Goal: Information Seeking & Learning: Find specific fact

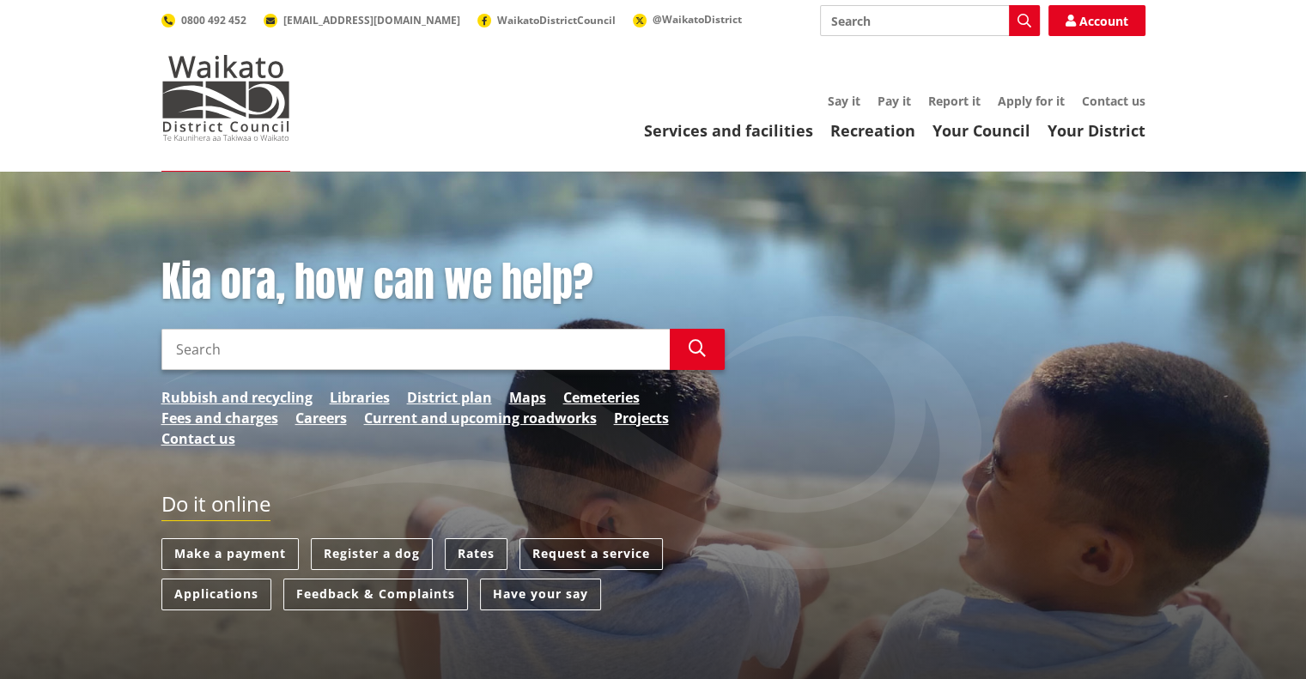
click at [482, 545] on link "Rates" at bounding box center [476, 554] width 63 height 32
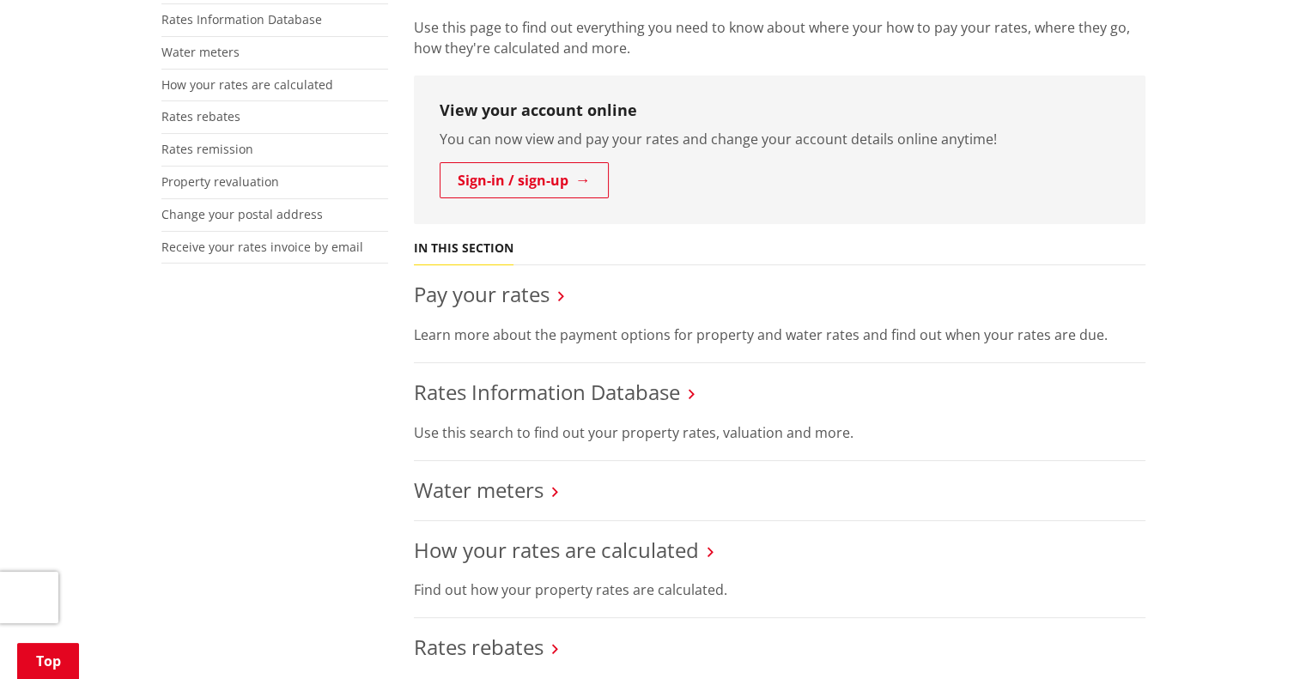
scroll to position [487, 0]
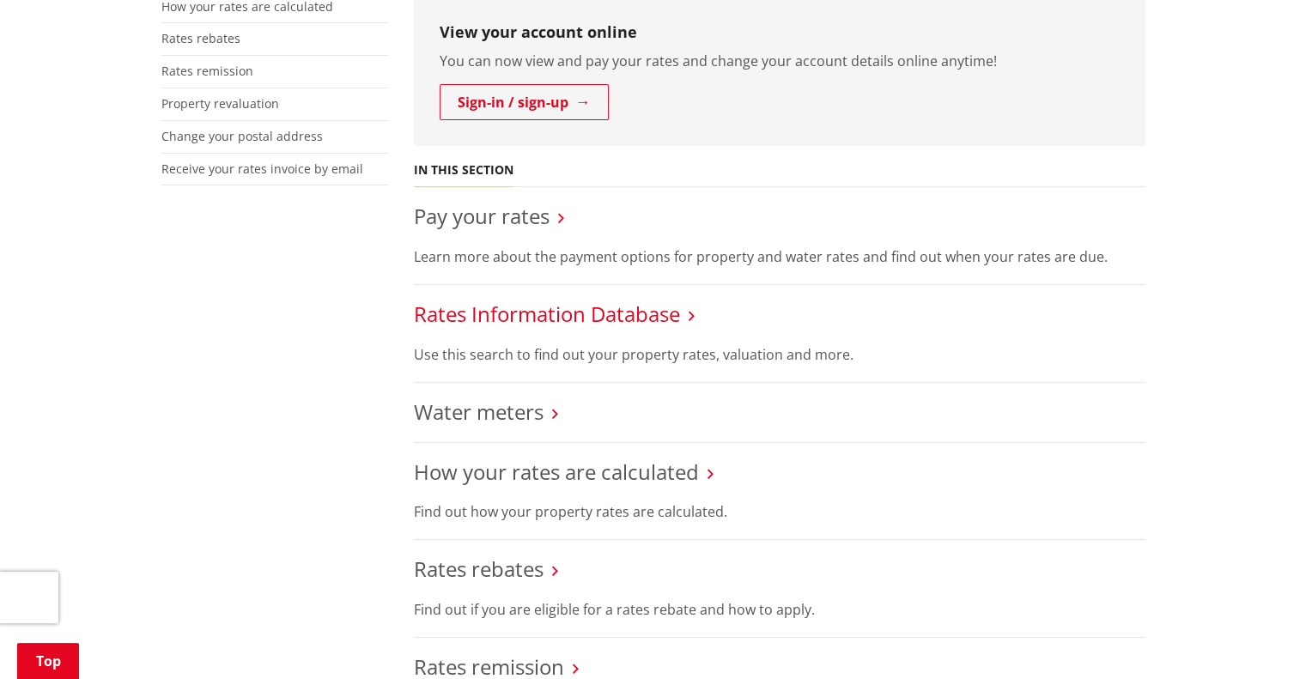
click at [585, 321] on link "Rates Information Database" at bounding box center [547, 314] width 266 height 28
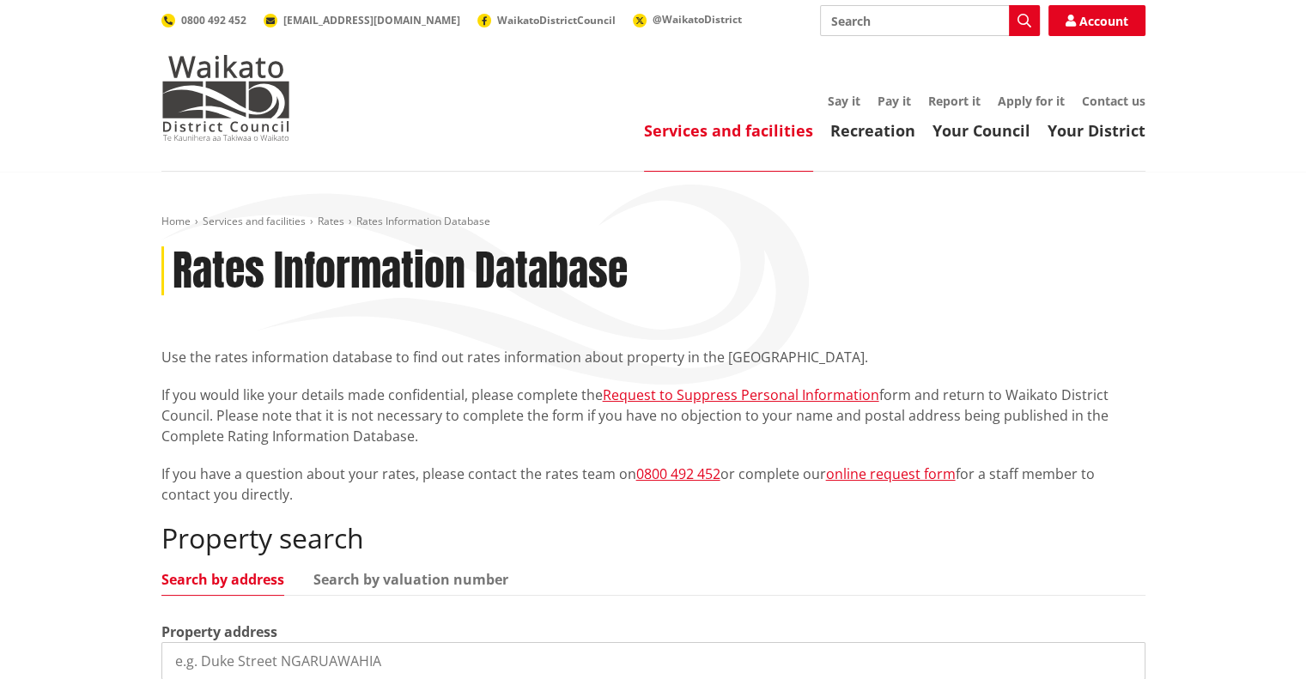
scroll to position [213, 0]
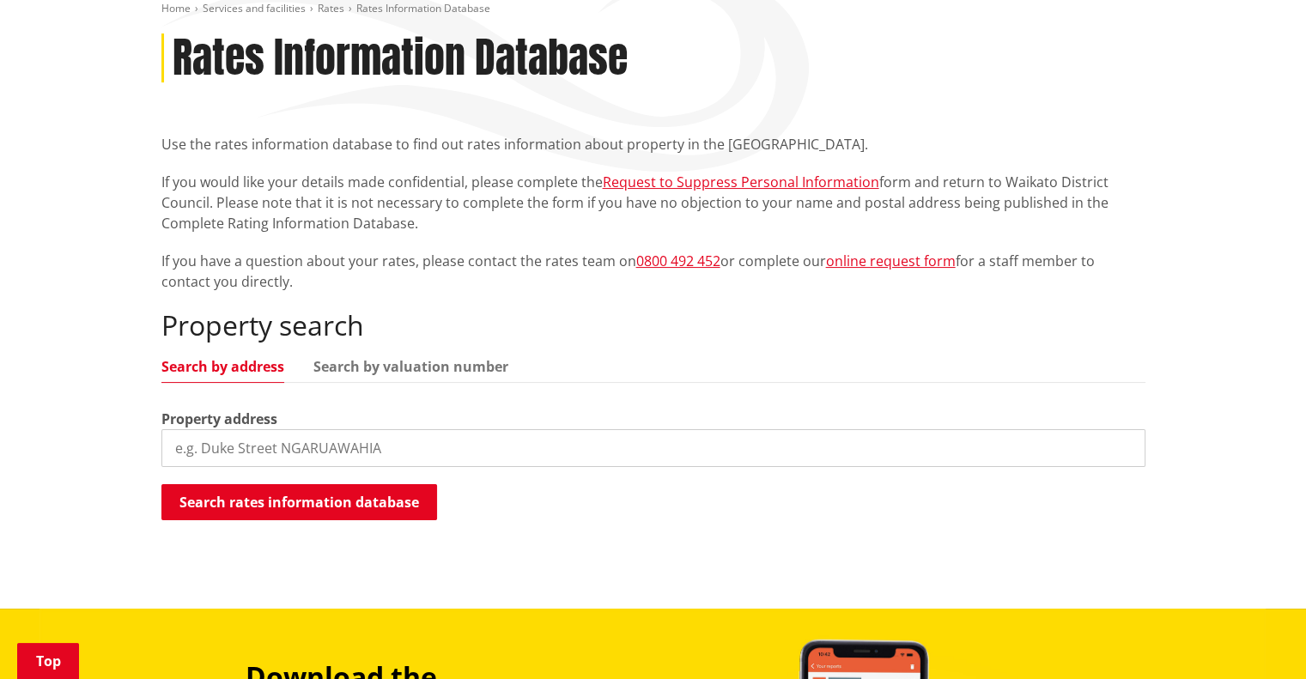
click at [434, 441] on input "search" at bounding box center [653, 448] width 984 height 38
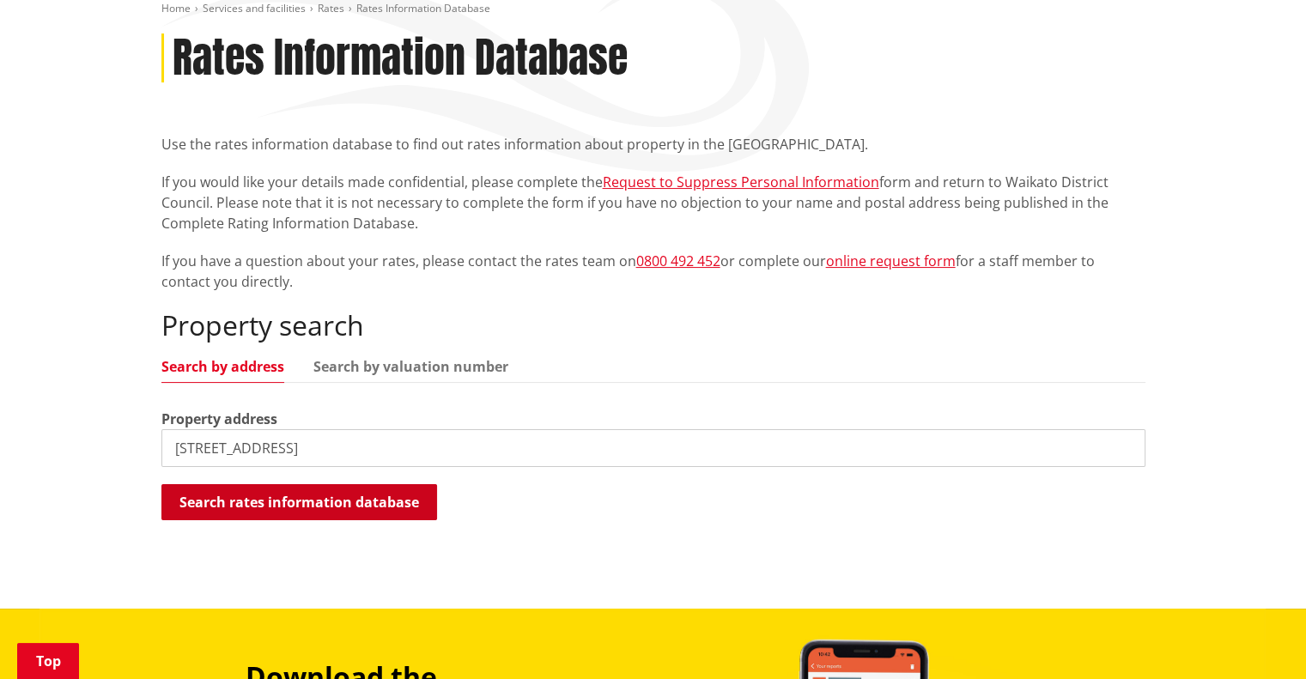
click at [411, 499] on button "Search rates information database" at bounding box center [299, 502] width 276 height 36
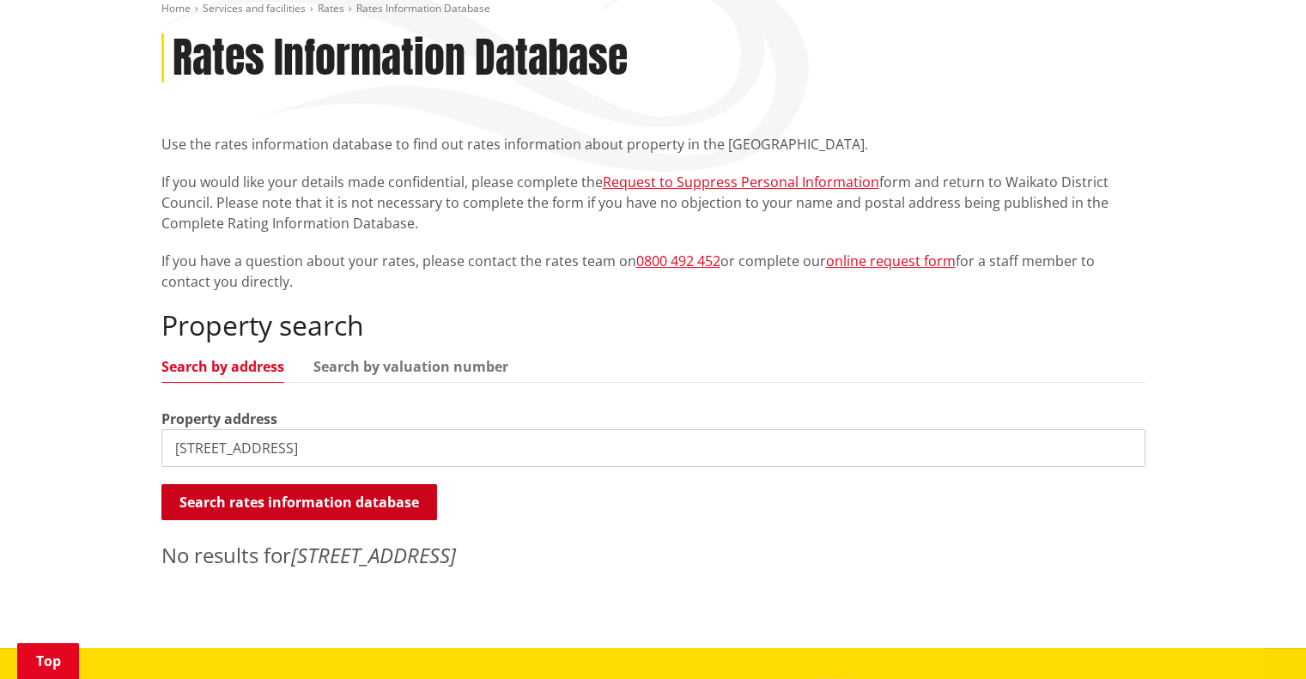
scroll to position [322, 0]
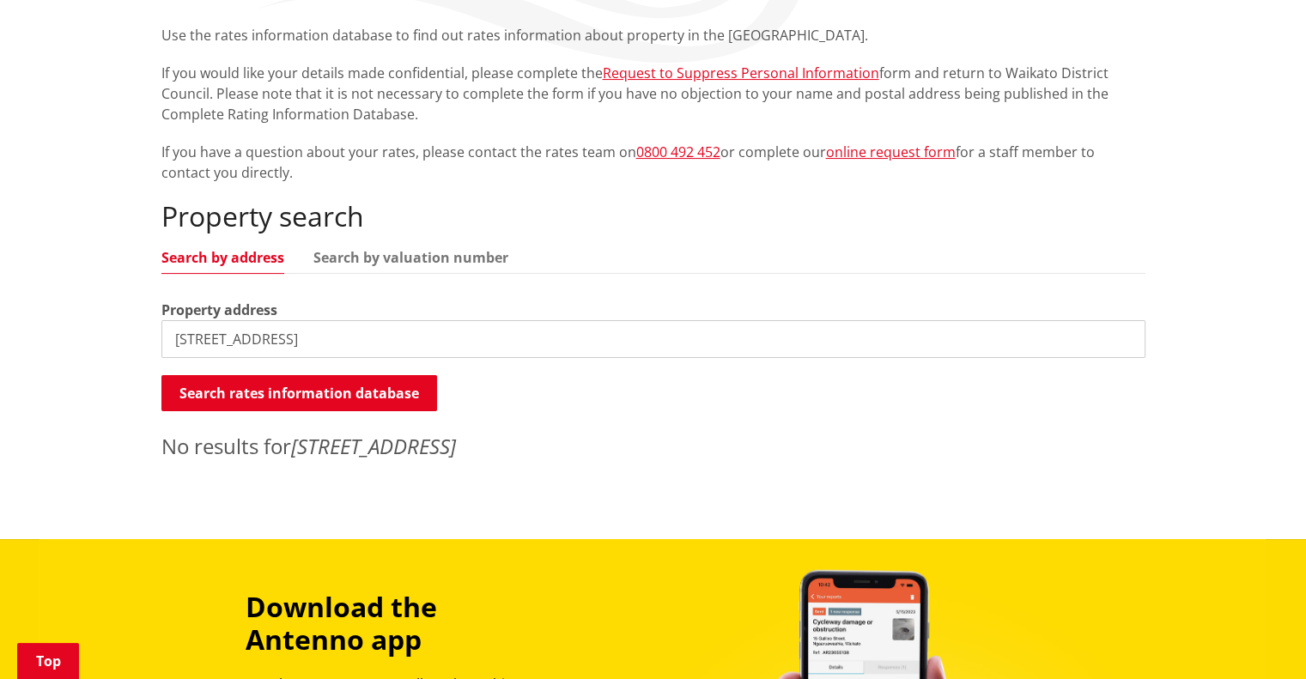
click at [193, 332] on input "678 wainui road" at bounding box center [653, 339] width 984 height 38
drag, startPoint x: 194, startPoint y: 336, endPoint x: 150, endPoint y: 346, distance: 45.0
click at [150, 346] on div "Home Services and facilities Rates Rates Information Database Rates Information…" at bounding box center [654, 182] width 1010 height 578
click at [198, 337] on input "678 wainui road" at bounding box center [653, 339] width 984 height 38
click at [261, 394] on button "Search rates information database" at bounding box center [299, 393] width 276 height 36
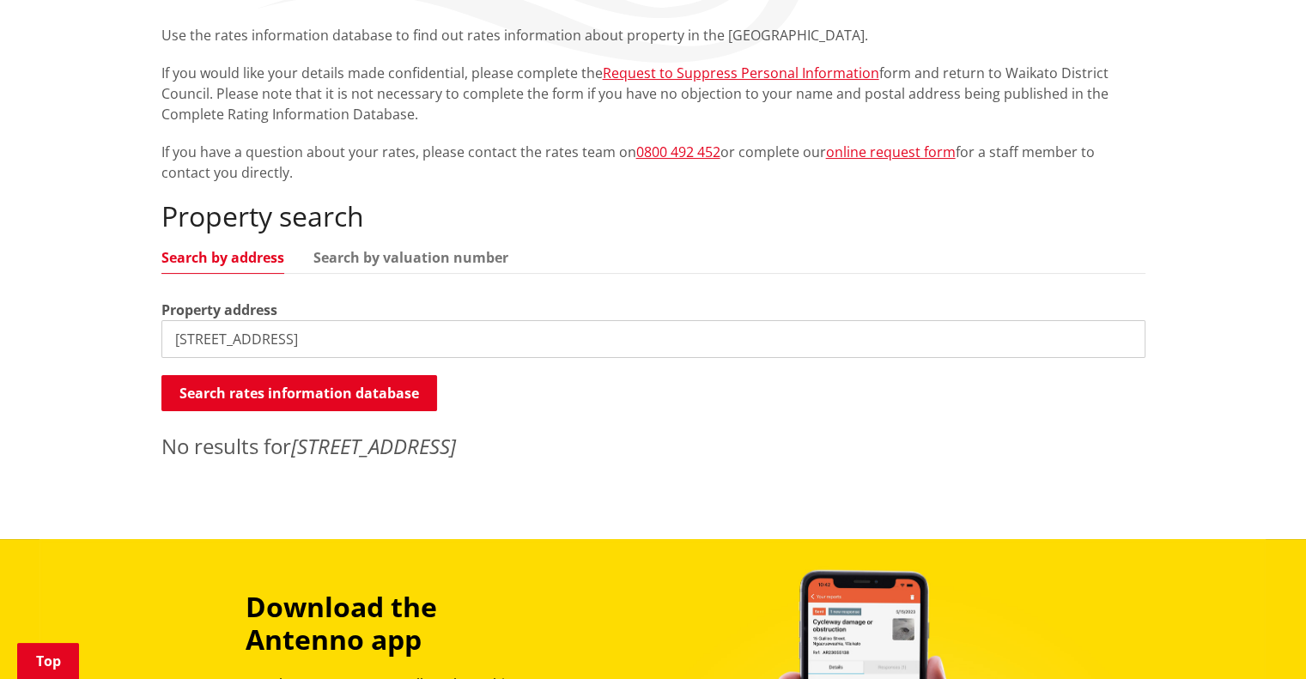
click at [195, 336] on input "667A wainui road" at bounding box center [653, 339] width 984 height 38
click at [219, 392] on button "Search rates information database" at bounding box center [299, 393] width 276 height 36
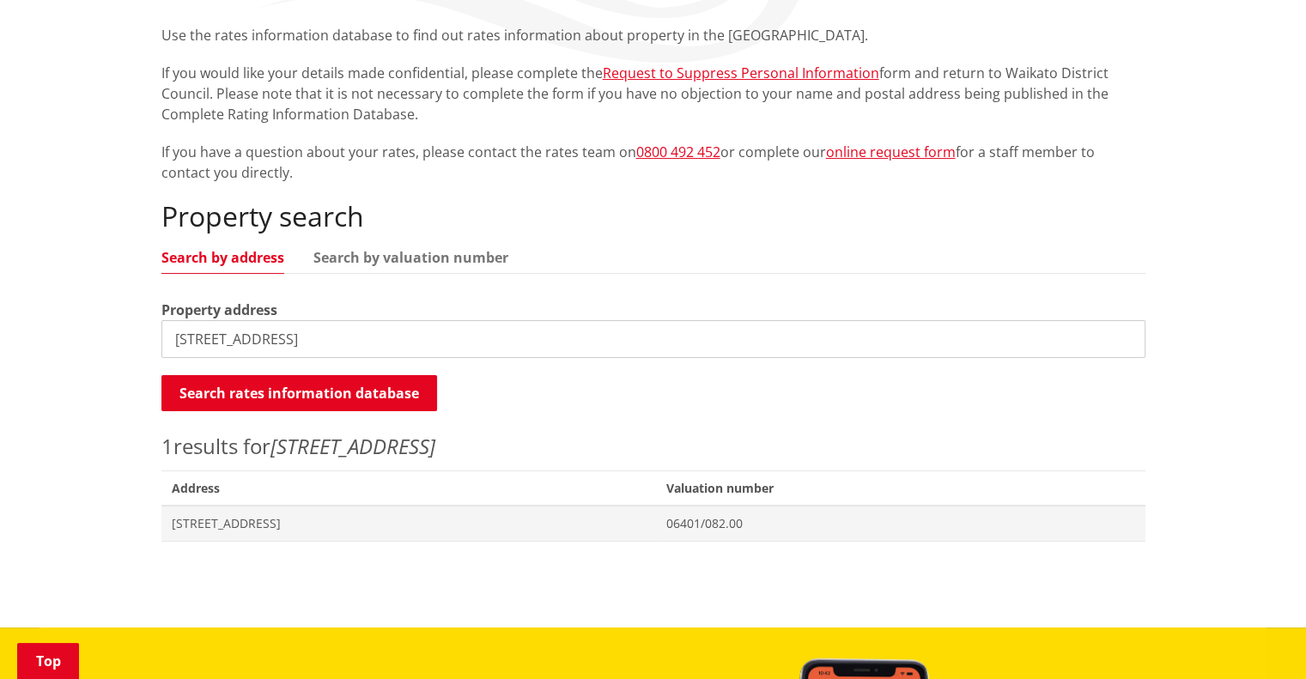
click at [204, 338] on input "671A wainui road" at bounding box center [653, 339] width 984 height 38
click at [226, 398] on button "Search rates information database" at bounding box center [299, 393] width 276 height 36
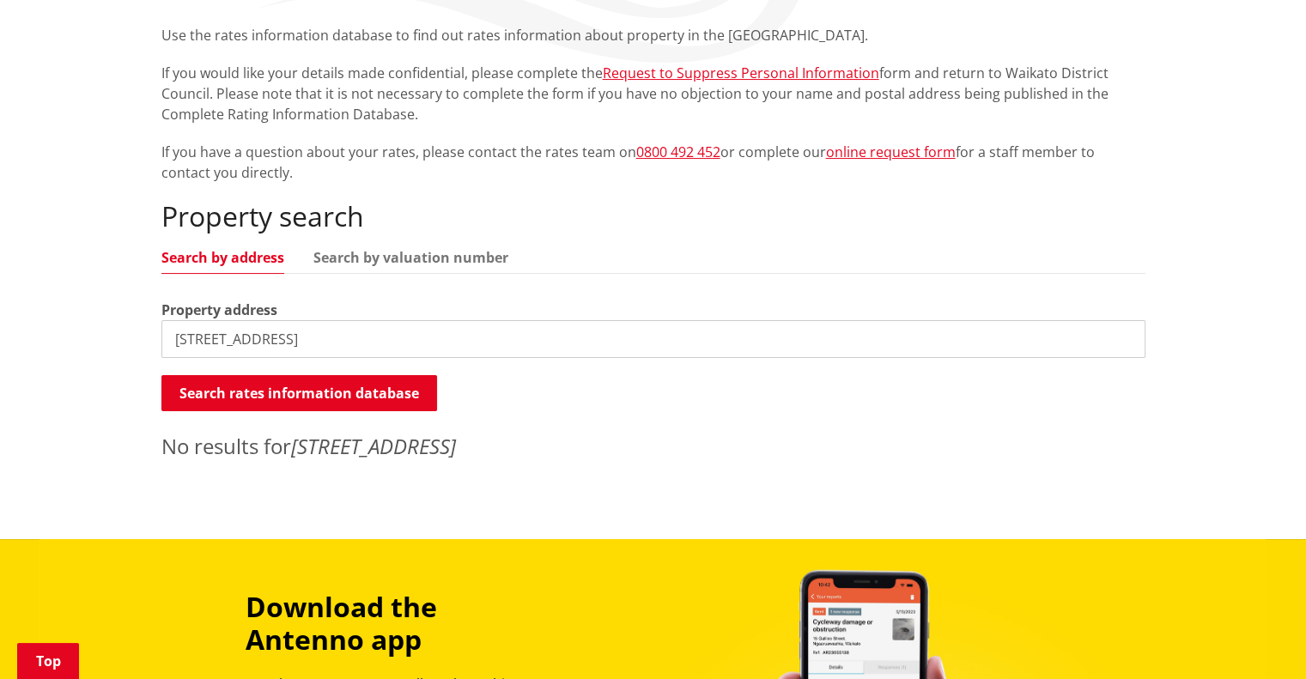
click at [198, 338] on input "671 wainui road" at bounding box center [653, 339] width 984 height 38
type input "671A wainui road"
click at [231, 384] on button "Search rates information database" at bounding box center [299, 393] width 276 height 36
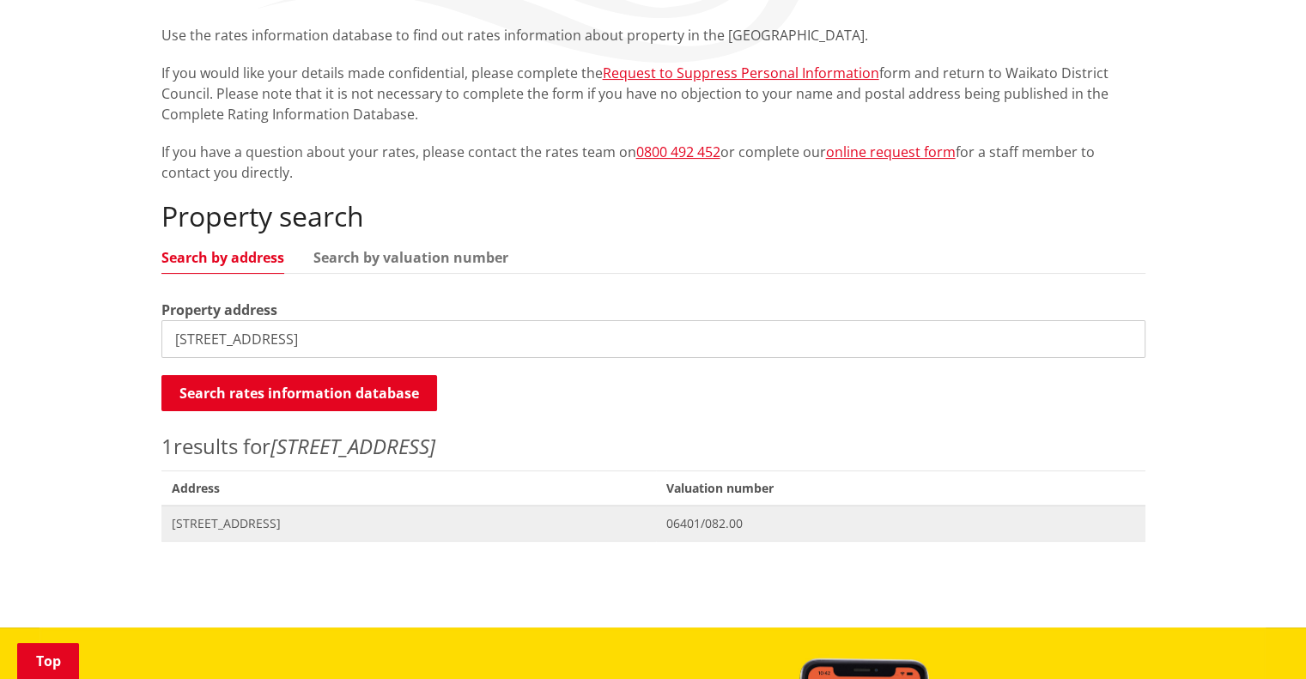
click at [293, 526] on span "[STREET_ADDRESS]" at bounding box center [409, 523] width 475 height 17
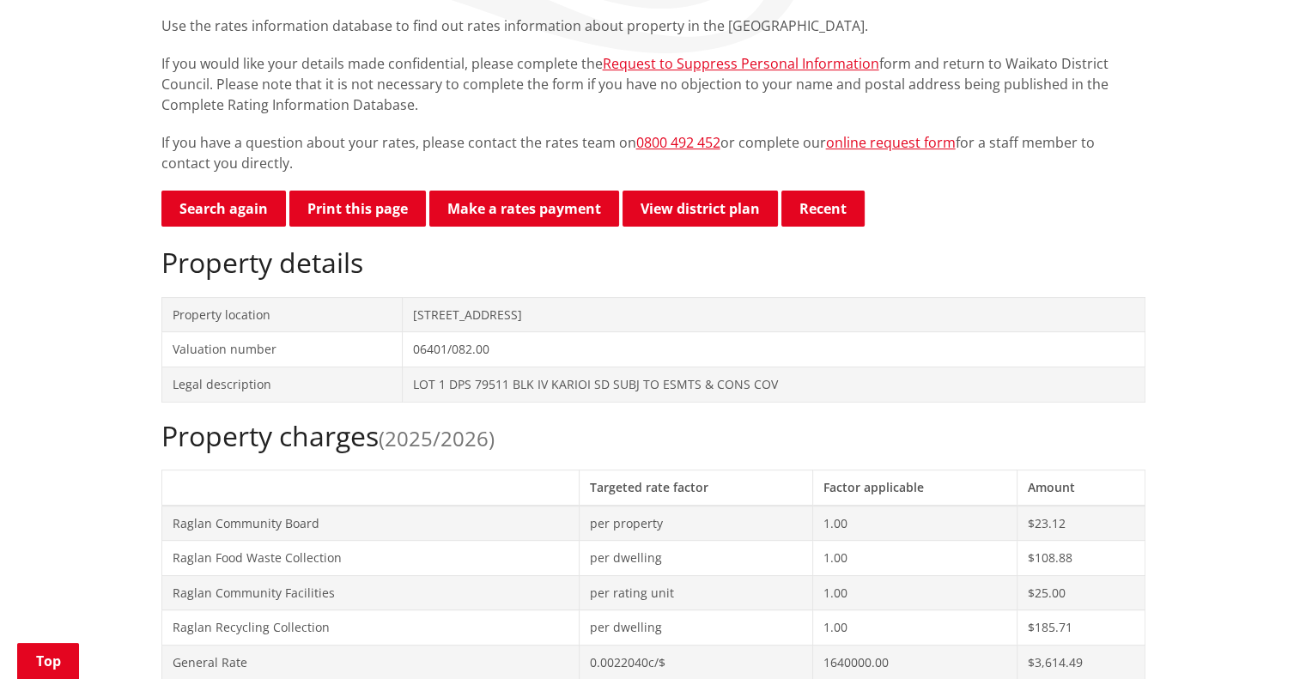
scroll to position [556, 0]
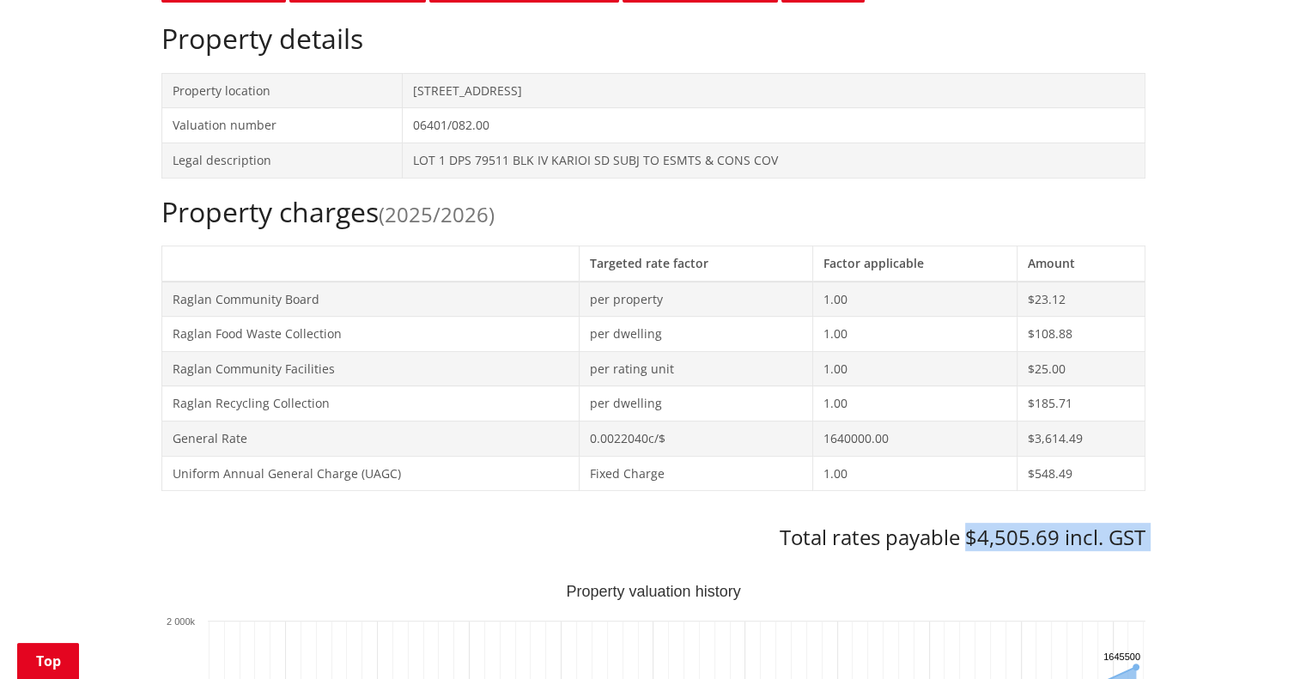
drag, startPoint x: 970, startPoint y: 532, endPoint x: 1063, endPoint y: 548, distance: 94.2
click at [1063, 548] on h3 "Total rates payable $4,505.69 incl. GST" at bounding box center [653, 538] width 984 height 25
click at [1013, 504] on div "Property charges (2025/2026) Targeted rate factor Factor applicable Amount Ragl…" at bounding box center [653, 373] width 984 height 355
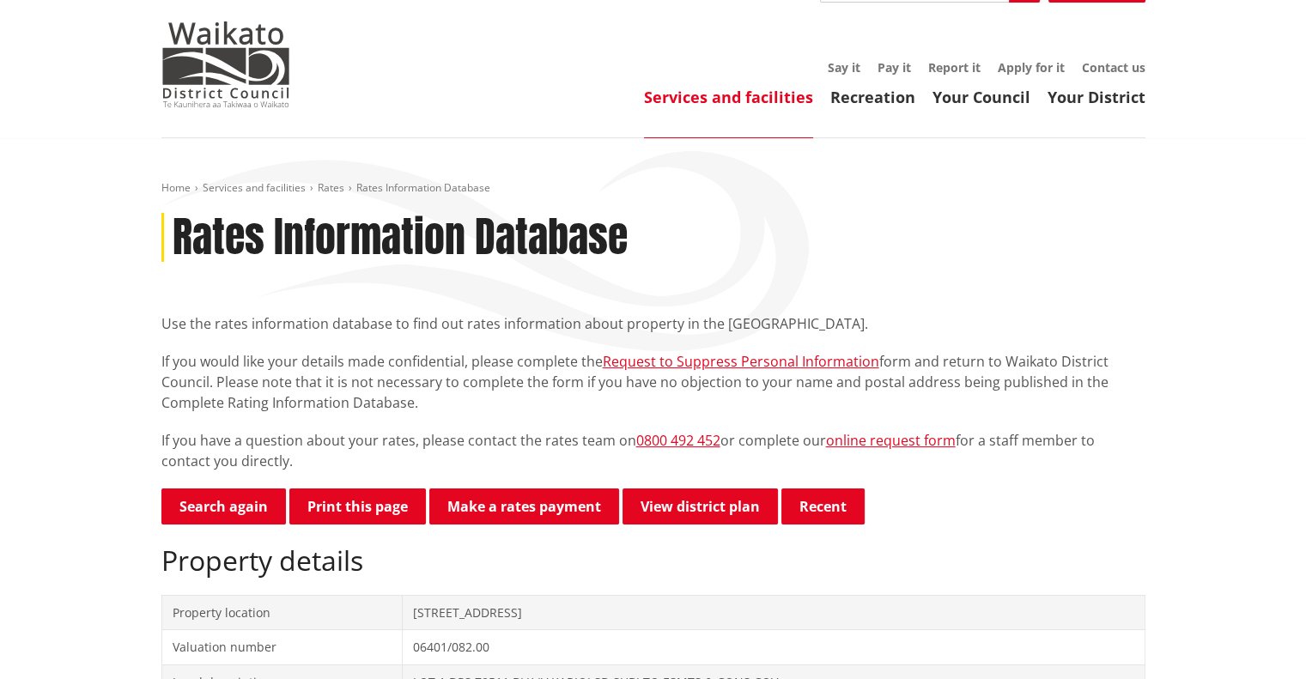
scroll to position [27, 0]
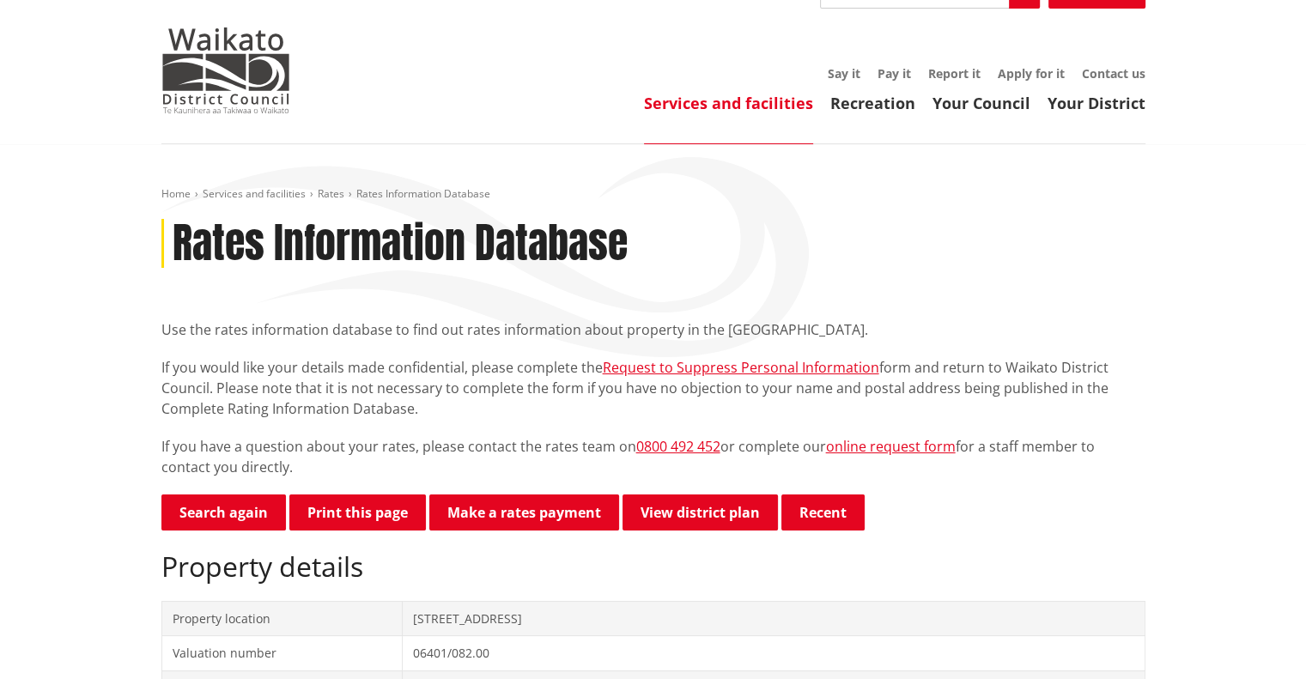
click at [579, 219] on h1 "Rates Information Database" at bounding box center [400, 244] width 455 height 50
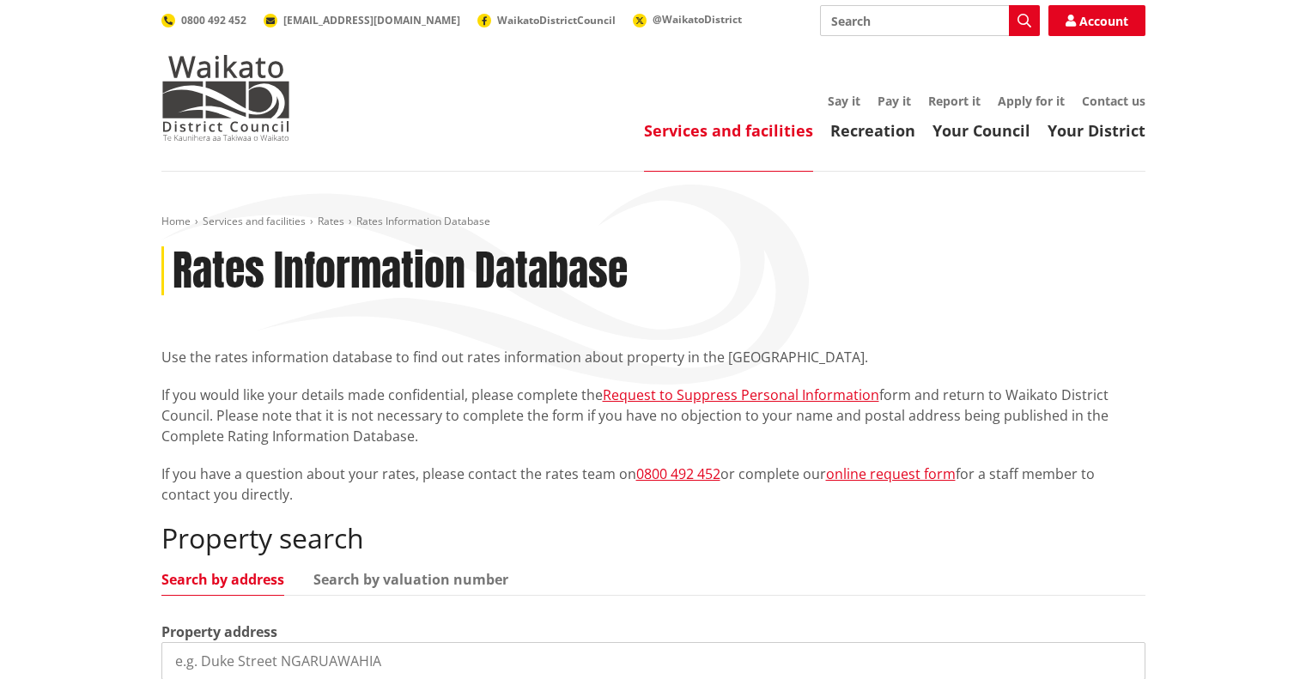
scroll to position [322, 0]
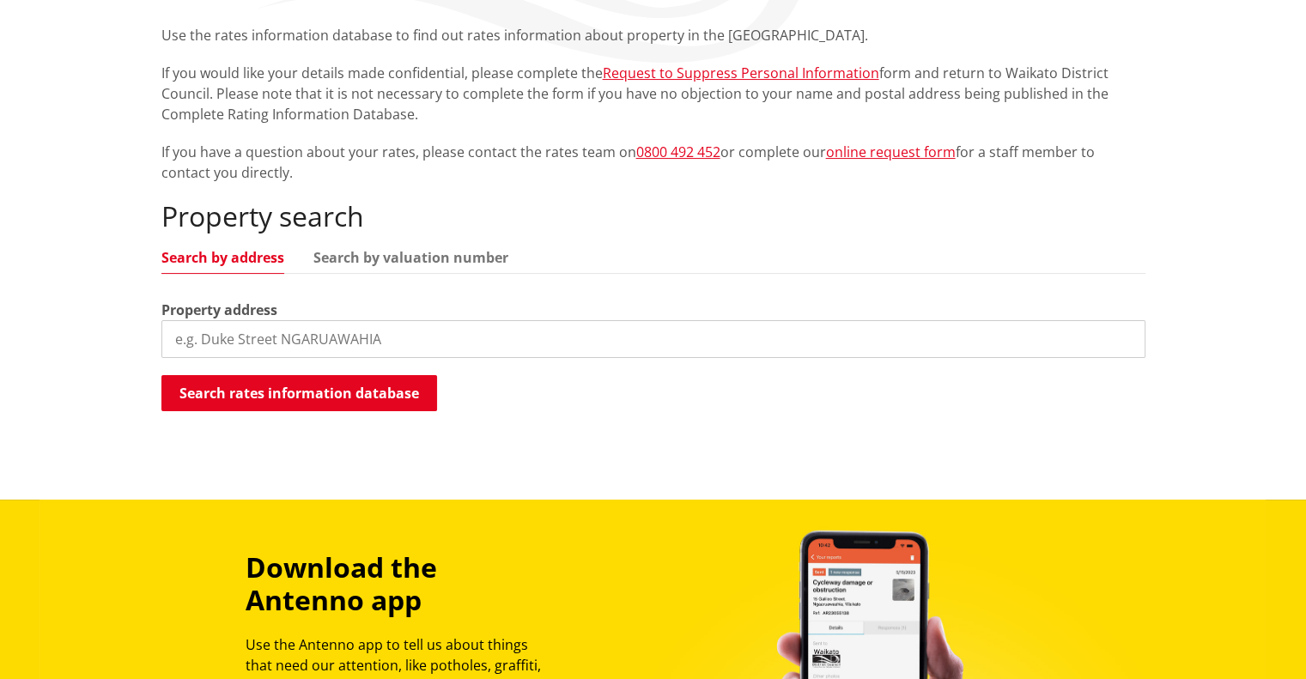
click at [222, 350] on input "search" at bounding box center [653, 339] width 984 height 38
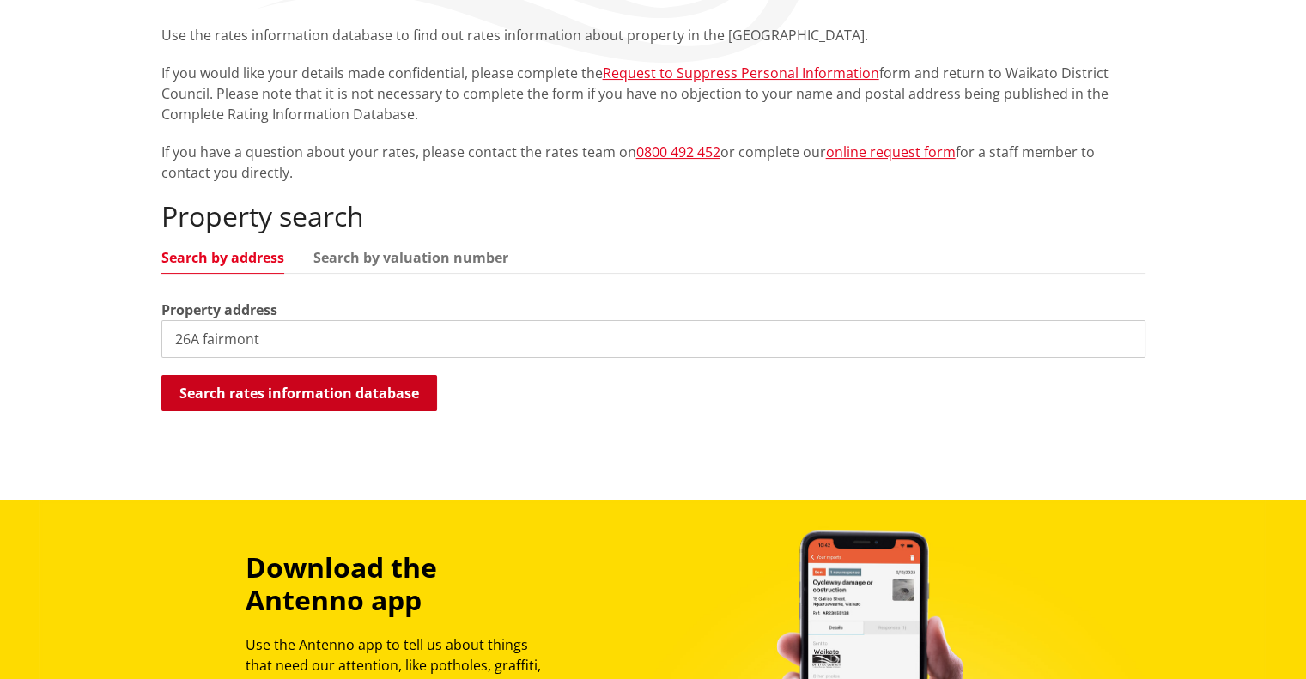
type input "26A fairmont"
click at [240, 375] on button "Search rates information database" at bounding box center [299, 393] width 276 height 36
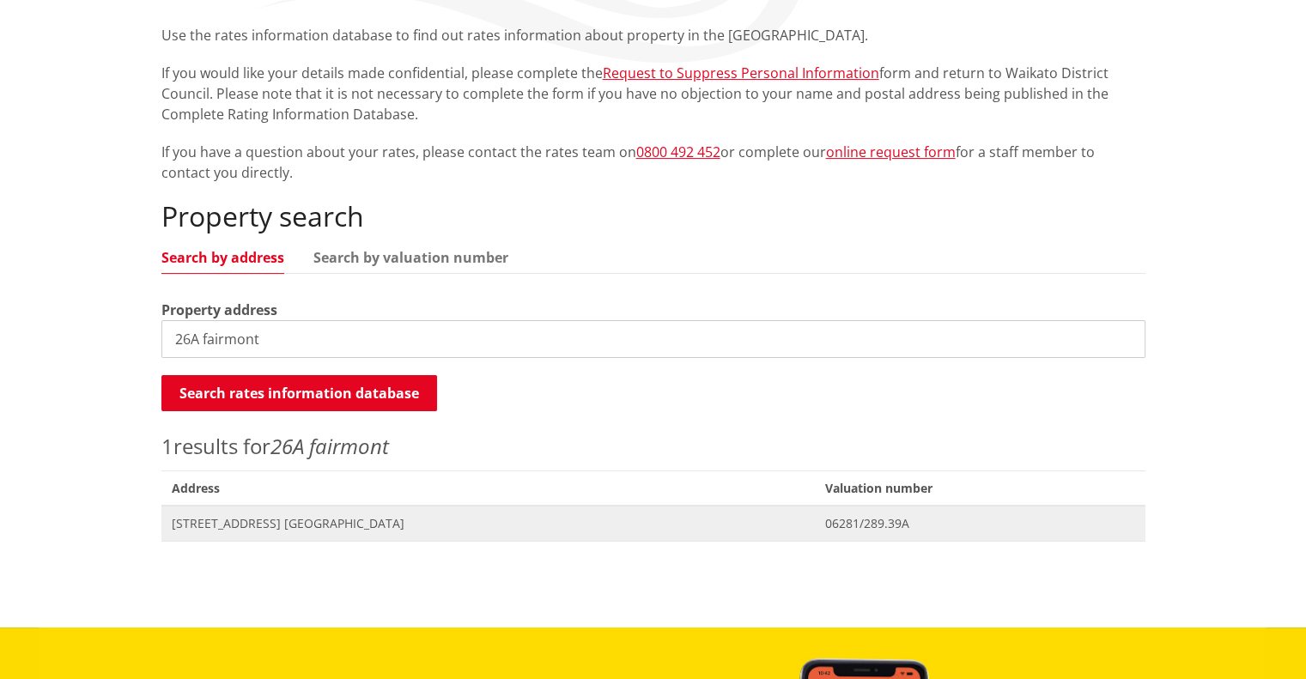
click at [721, 528] on span "[STREET_ADDRESS] [GEOGRAPHIC_DATA]" at bounding box center [488, 523] width 633 height 17
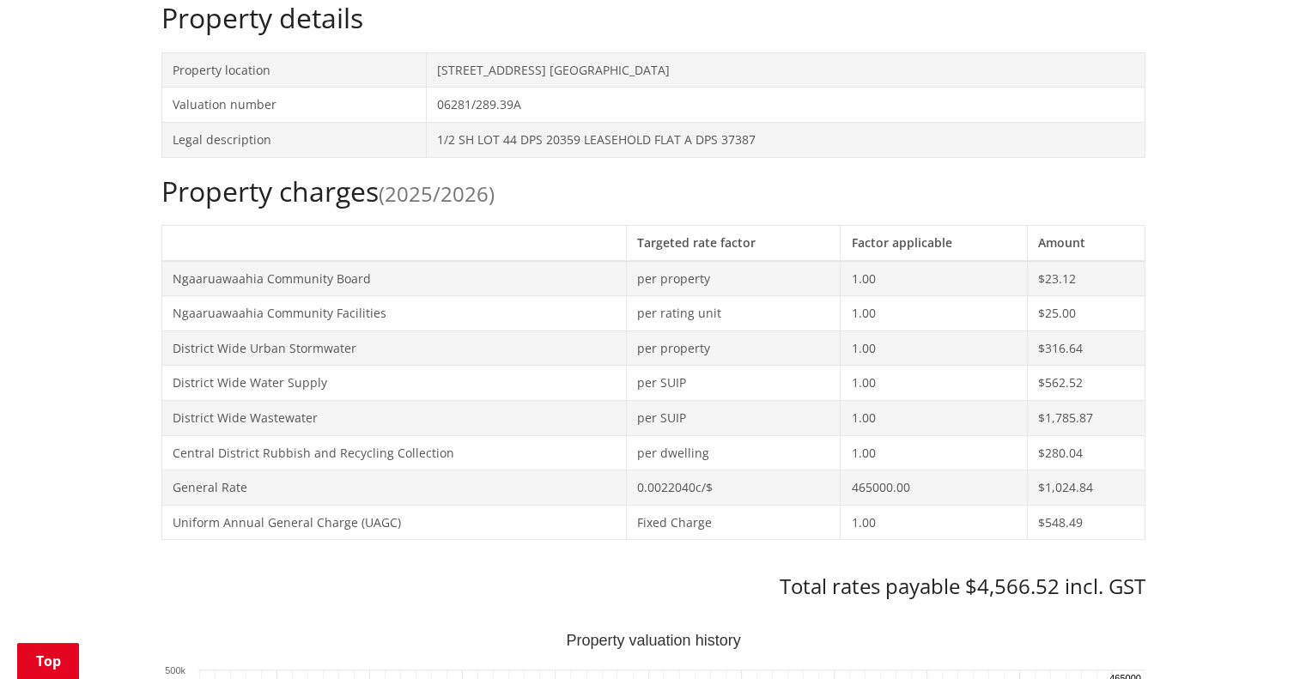
scroll to position [639, 0]
